Goal: Task Accomplishment & Management: Manage account settings

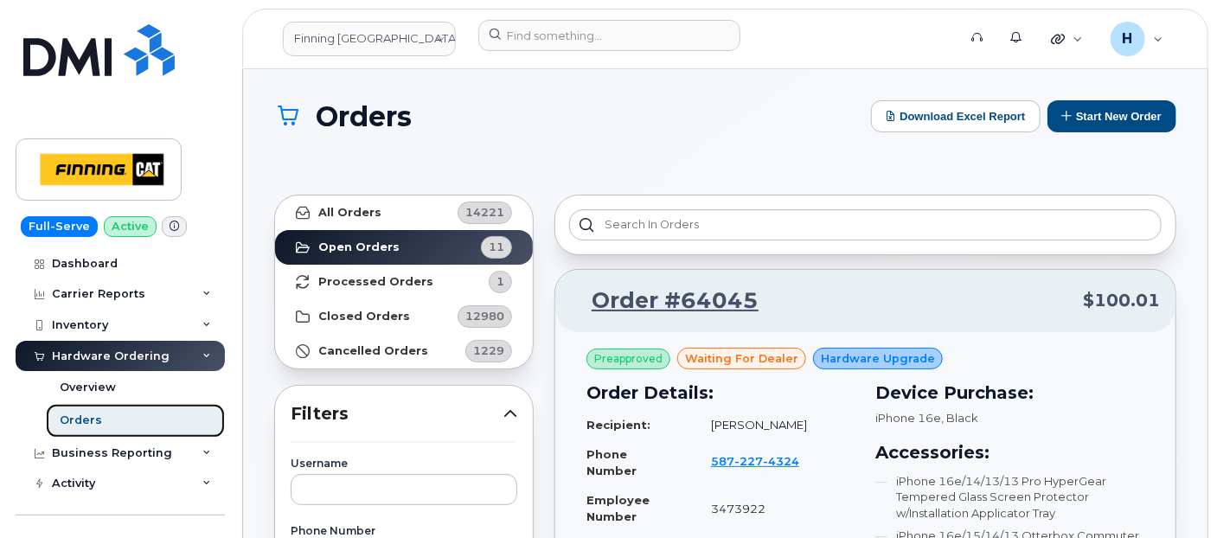
click at [111, 412] on link "Orders" at bounding box center [135, 420] width 179 height 33
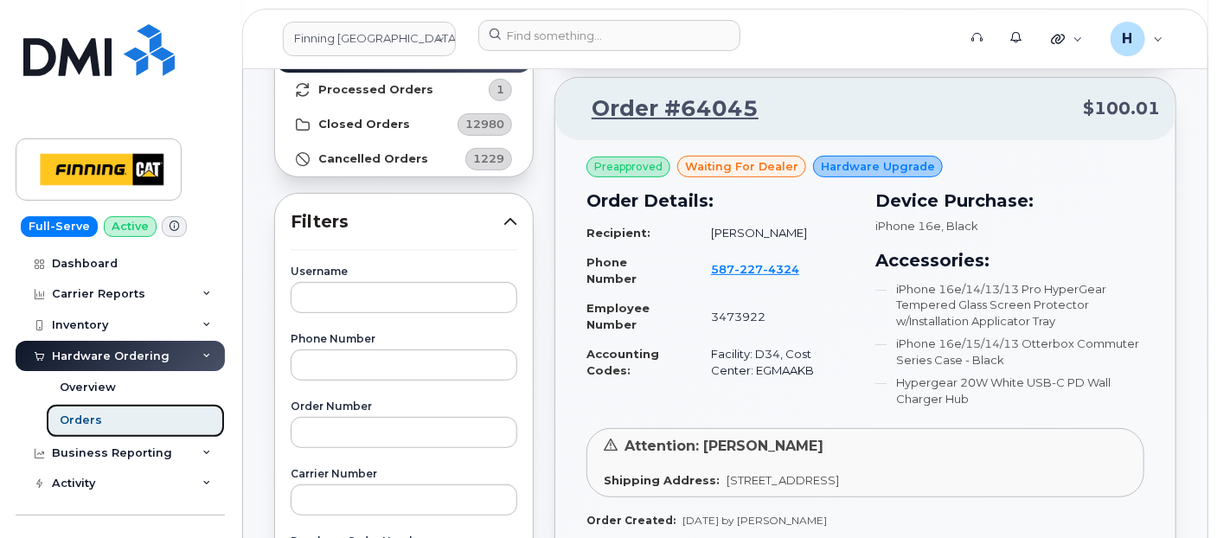
scroll to position [288, 0]
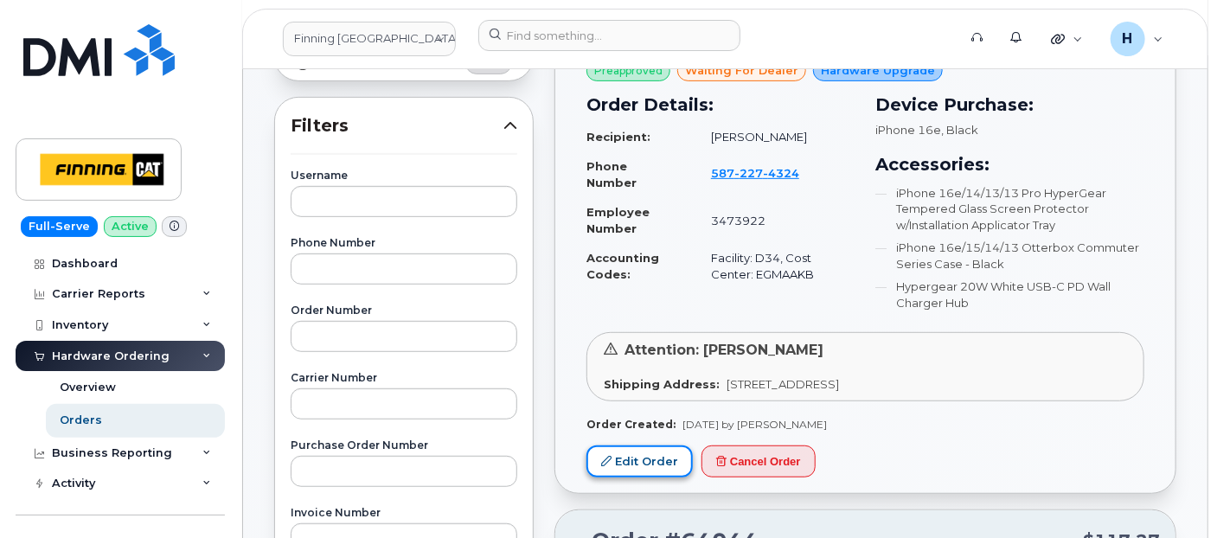
click at [623, 465] on link "Edit Order" at bounding box center [639, 461] width 106 height 32
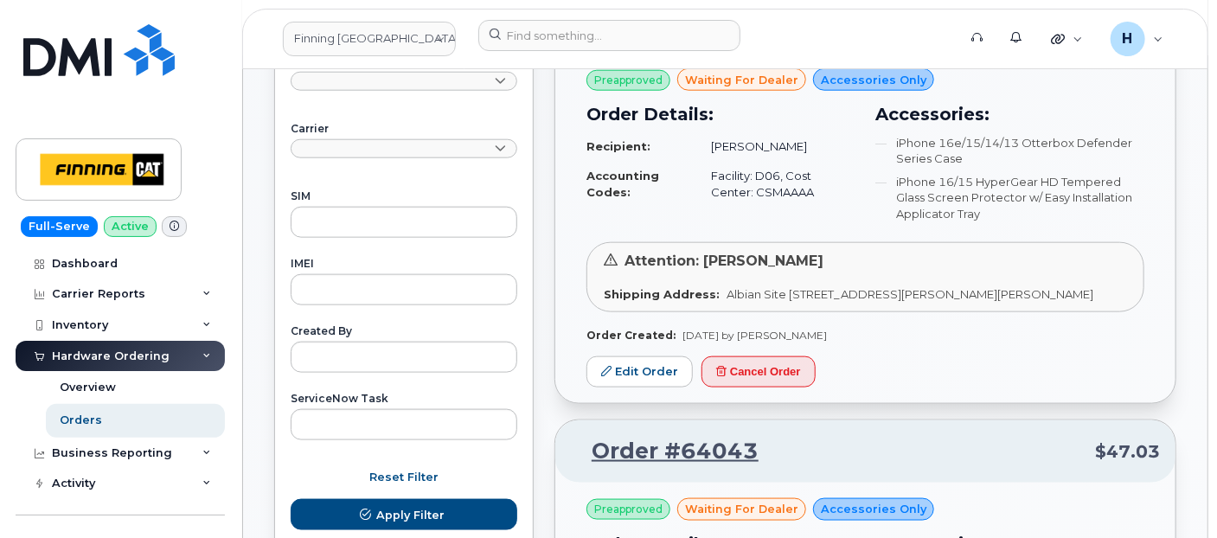
scroll to position [865, 0]
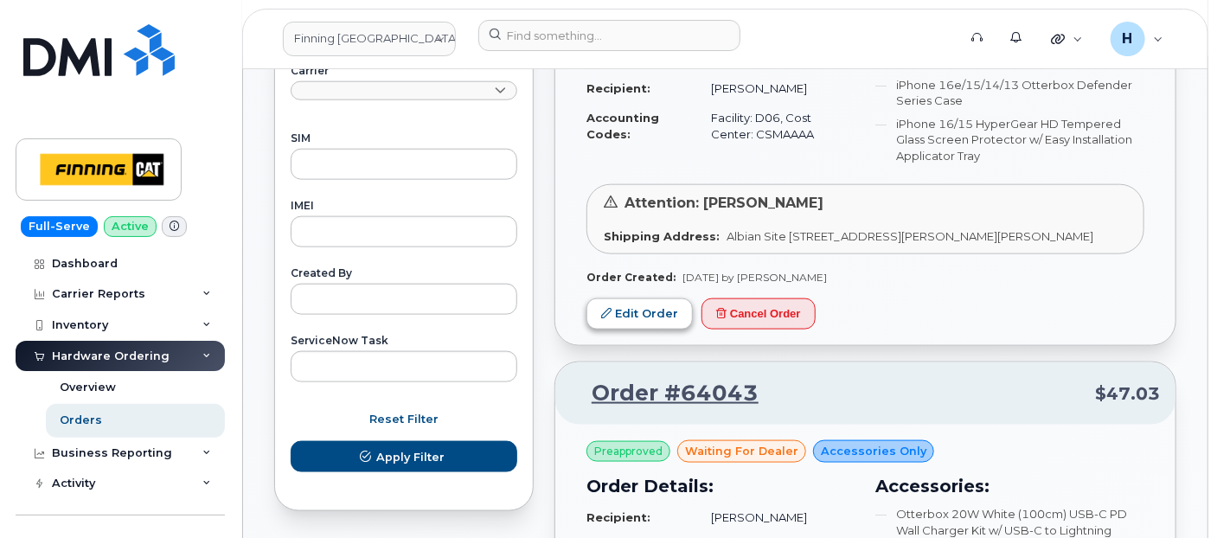
drag, startPoint x: 607, startPoint y: 296, endPoint x: 607, endPoint y: 326, distance: 30.3
click at [607, 285] on div "Order Created: Aug 11, 2025 by Matthew Walshe" at bounding box center [865, 277] width 558 height 15
click at [607, 318] on icon at bounding box center [606, 313] width 10 height 10
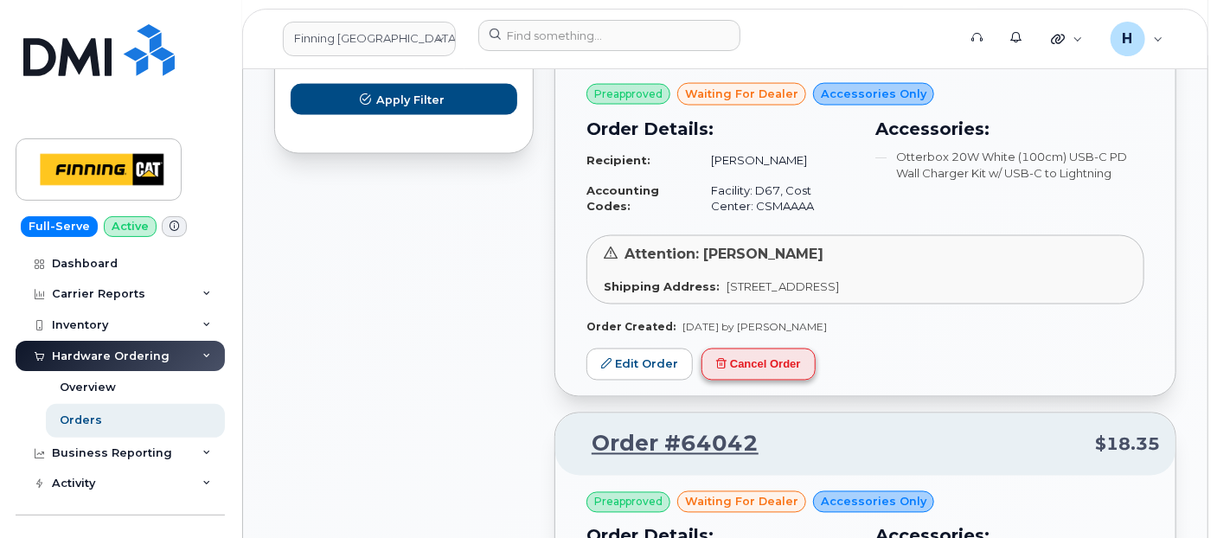
scroll to position [1249, 0]
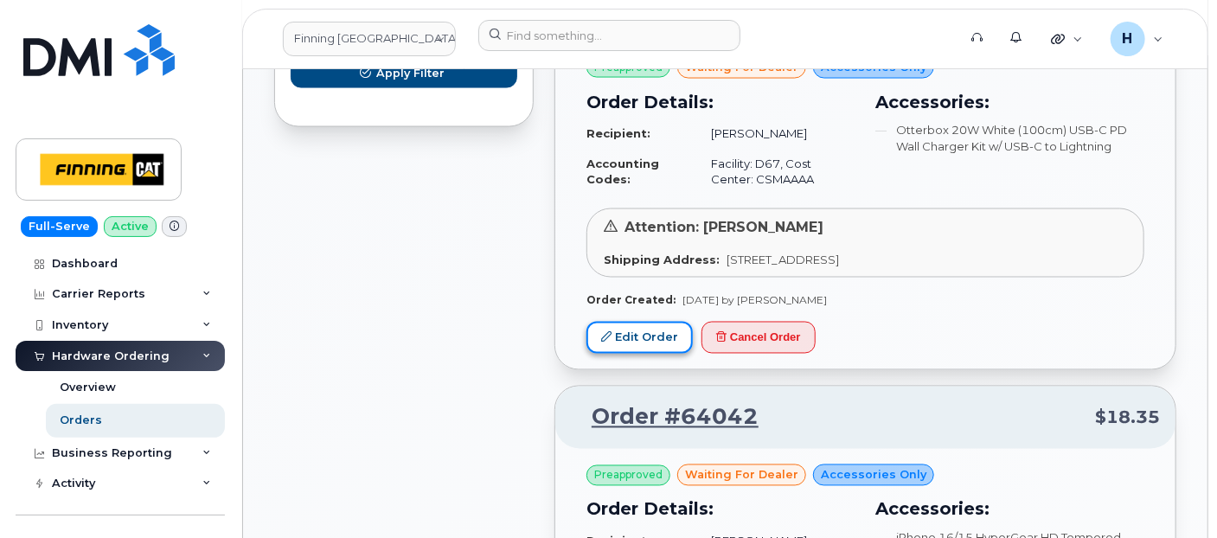
click at [602, 343] on icon at bounding box center [606, 337] width 10 height 10
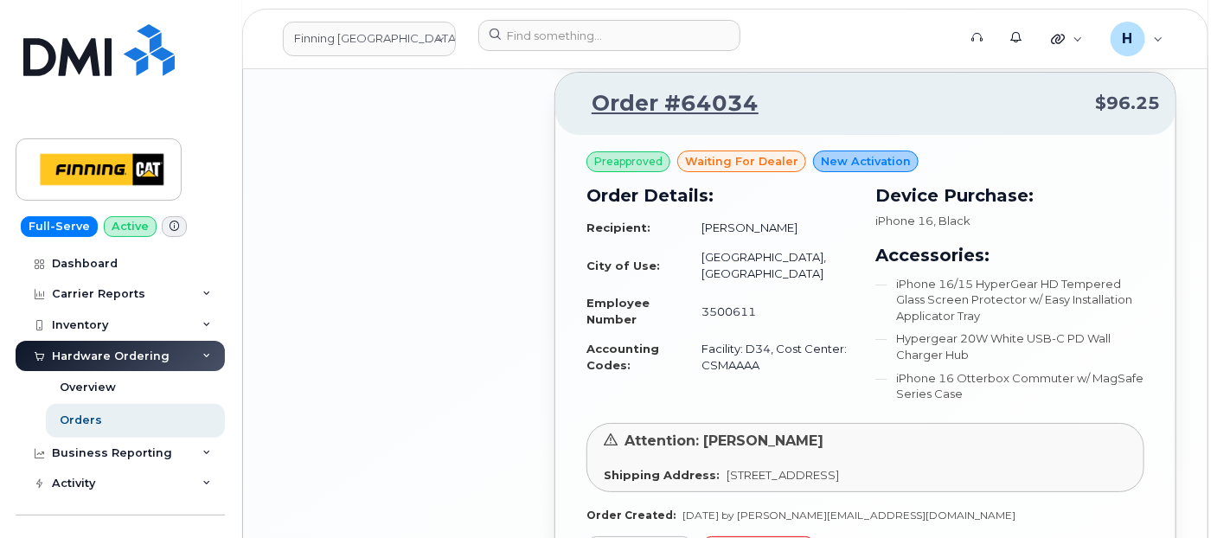
scroll to position [2883, 0]
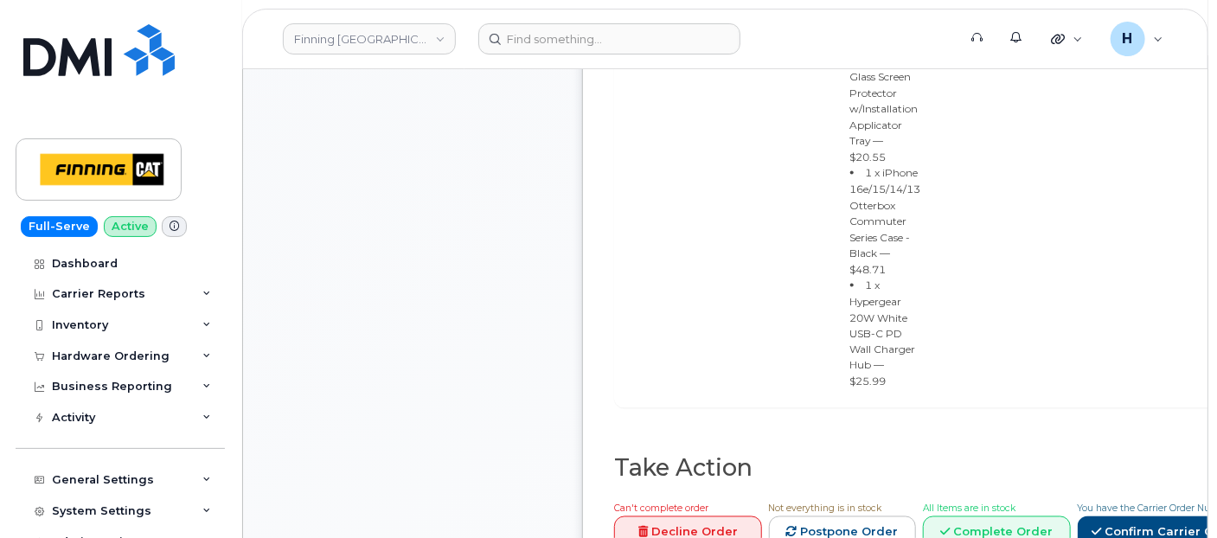
scroll to position [1153, 0]
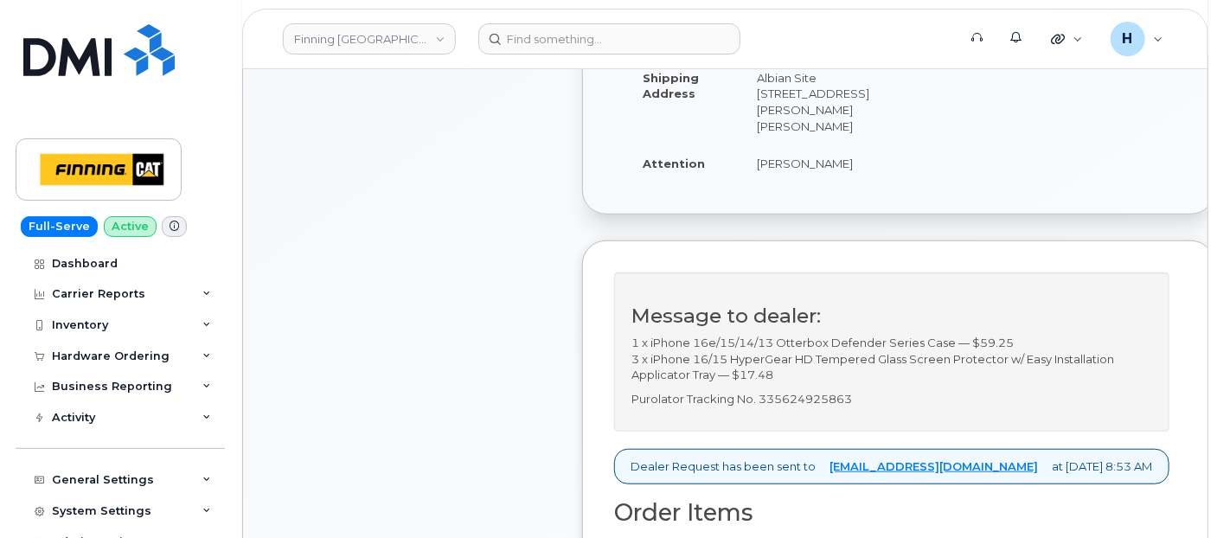
scroll to position [480, 0]
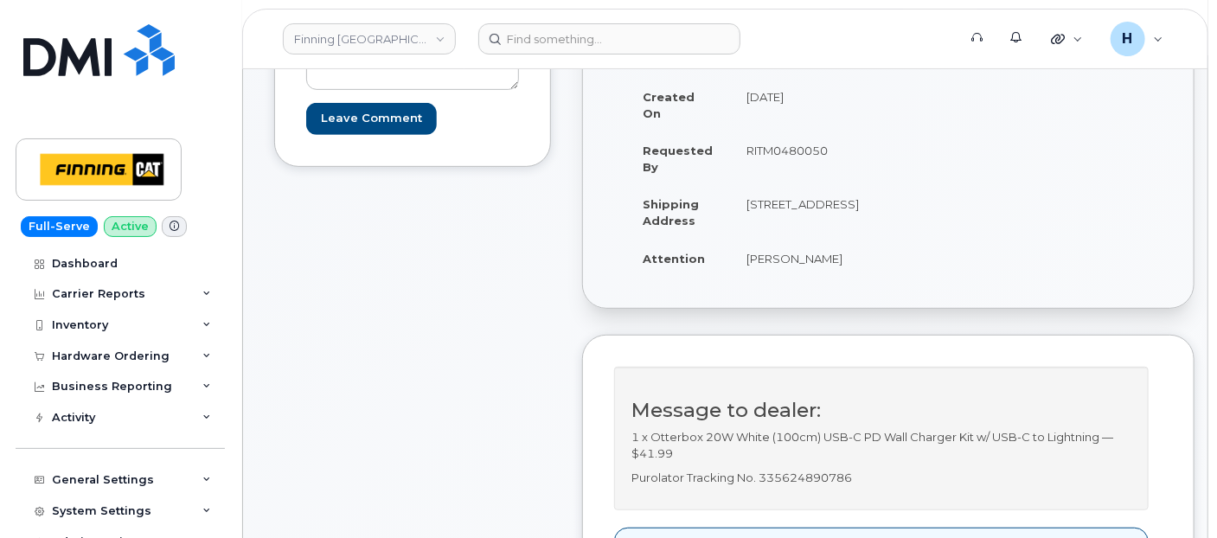
scroll to position [480, 0]
